Goal: Transaction & Acquisition: Purchase product/service

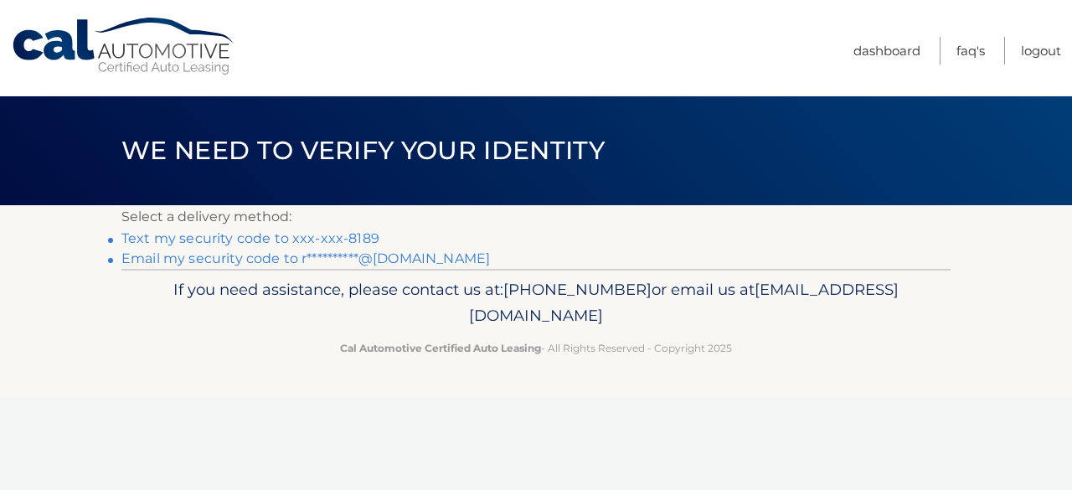
click at [333, 237] on link "Text my security code to xxx-xxx-8189" at bounding box center [250, 238] width 258 height 16
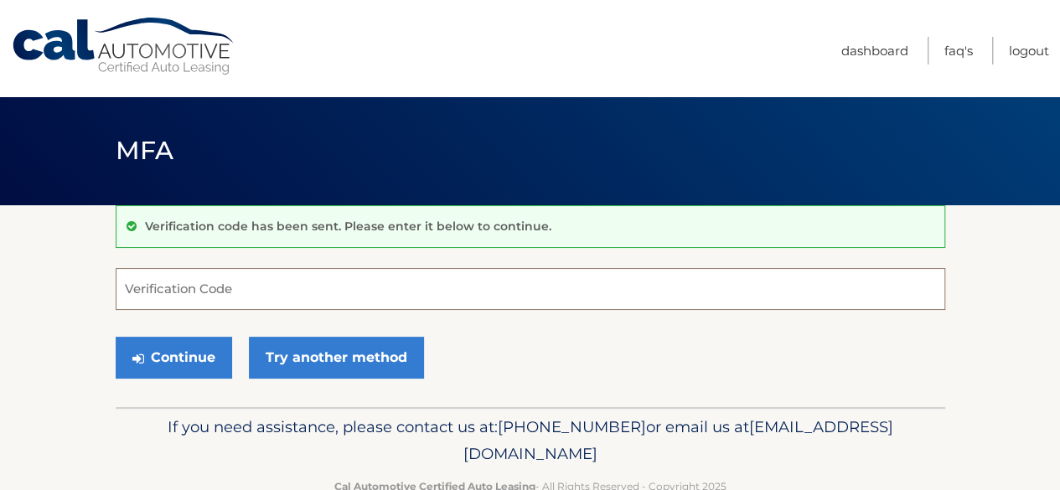
click at [216, 286] on input "Verification Code" at bounding box center [530, 289] width 829 height 42
type input "287261"
click at [116, 337] on button "Continue" at bounding box center [174, 358] width 116 height 42
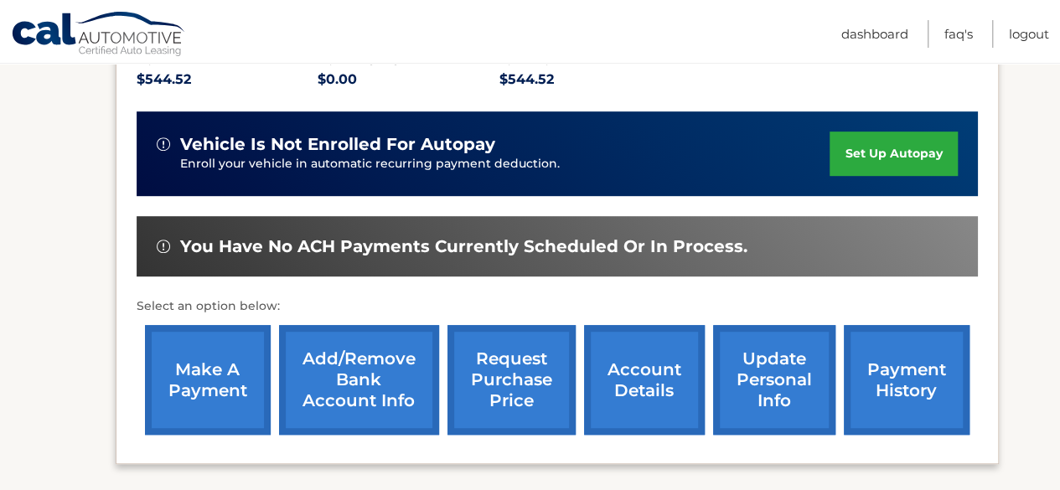
scroll to position [389, 0]
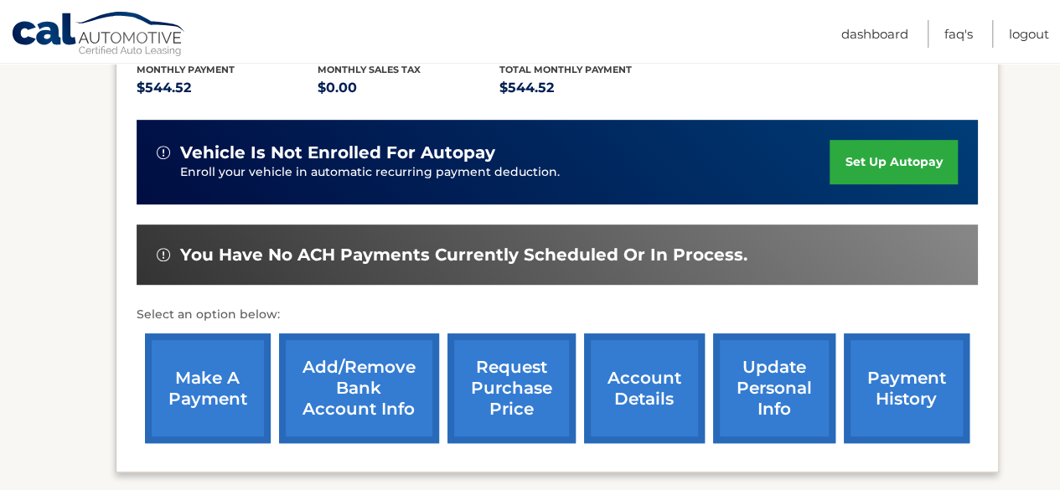
click at [183, 343] on link "make a payment" at bounding box center [208, 388] width 126 height 110
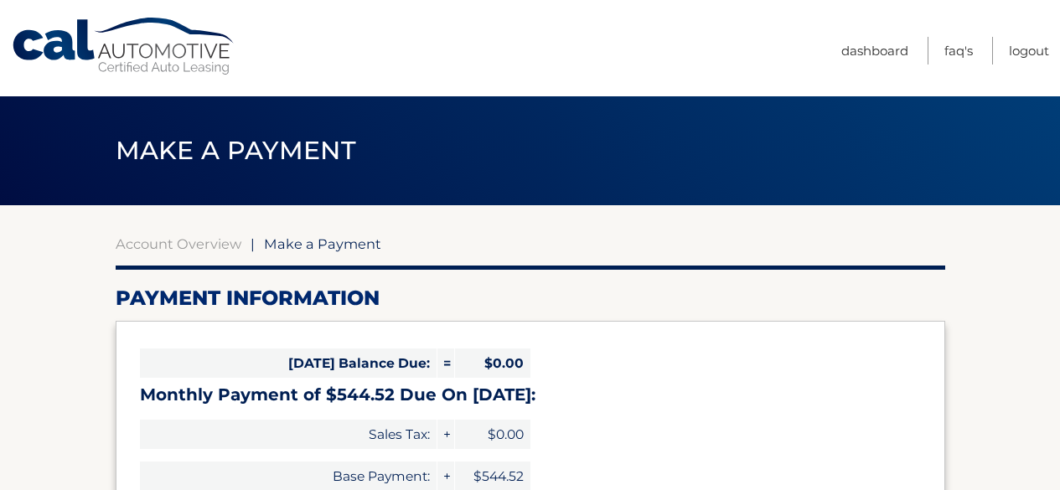
select select "MTJhZTU1OWEtNjAwZi00YjE2LTg0ZDAtNDRkODViMzgyMmUx"
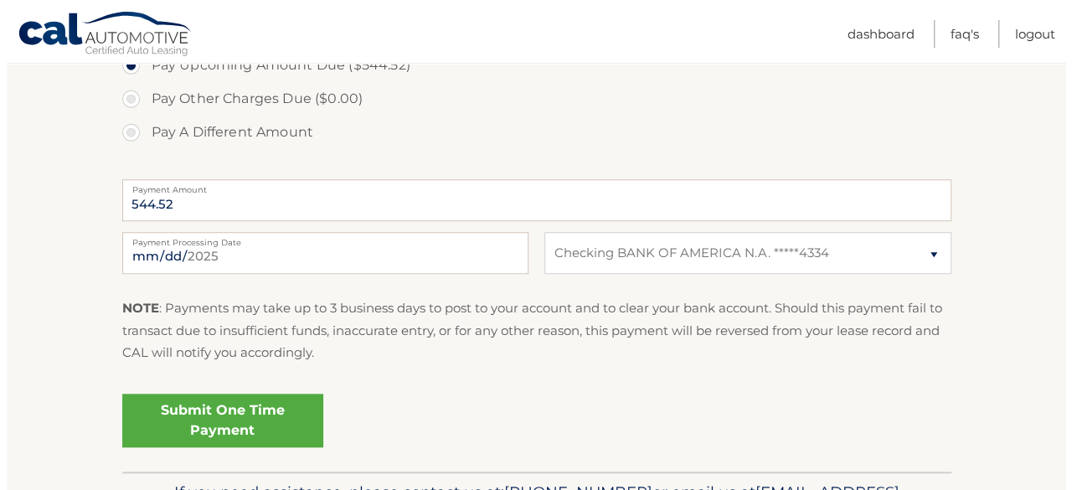
scroll to position [600, 0]
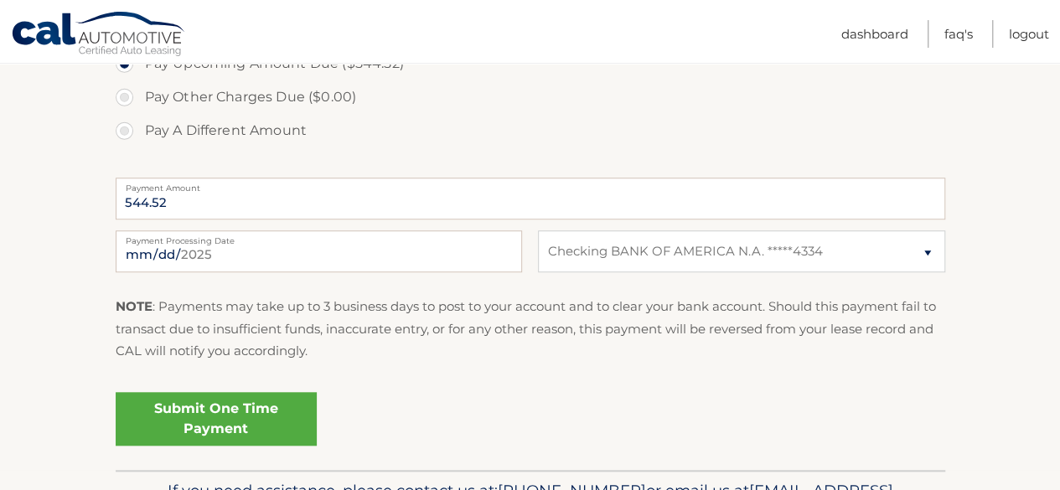
click at [180, 435] on link "Submit One Time Payment" at bounding box center [216, 419] width 201 height 54
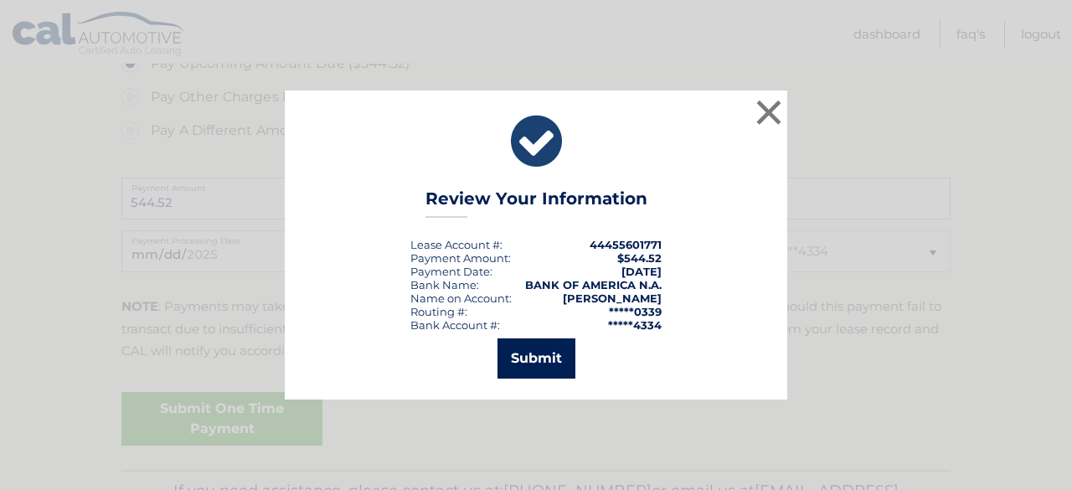
click at [560, 359] on button "Submit" at bounding box center [537, 358] width 78 height 40
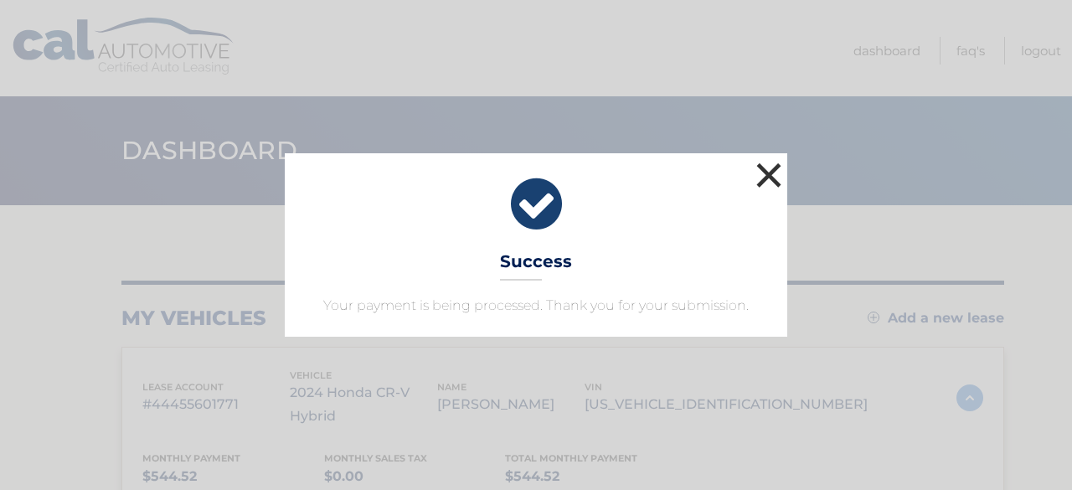
click at [771, 180] on button "×" at bounding box center [769, 175] width 34 height 34
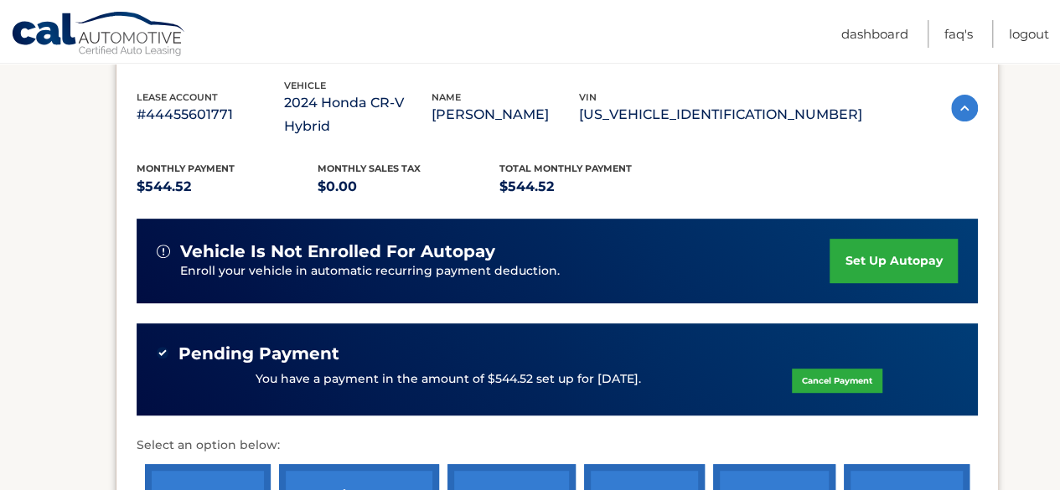
scroll to position [303, 0]
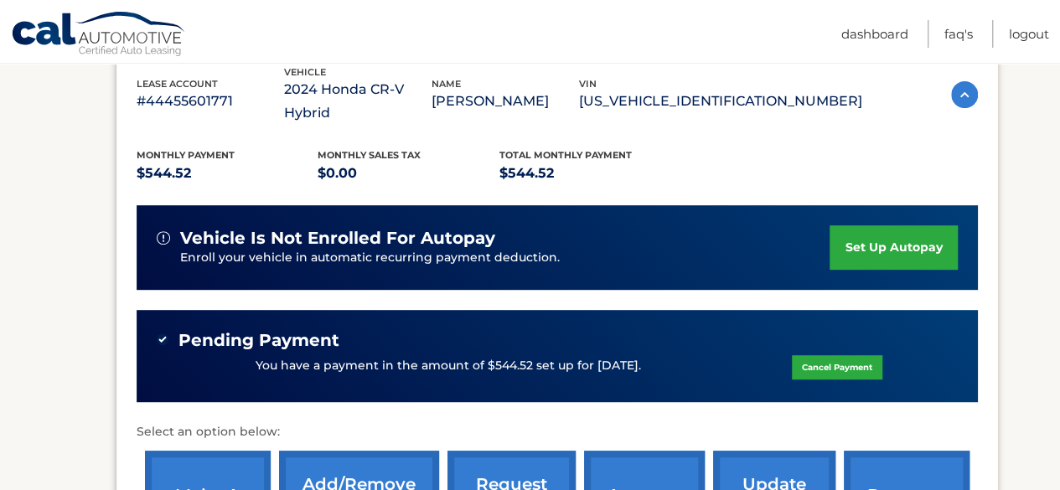
drag, startPoint x: 253, startPoint y: 338, endPoint x: 681, endPoint y: 344, distance: 428.1
click at [681, 350] on div "You have a payment in the amount of $544.52 set up for [DATE]. Cancel Payment" at bounding box center [557, 366] width 801 height 32
copy p "You have a payment in the amount of $544.52 set up for [DATE]."
click at [1032, 36] on link "Logout" at bounding box center [1029, 34] width 40 height 28
